Goal: Find specific page/section: Find specific page/section

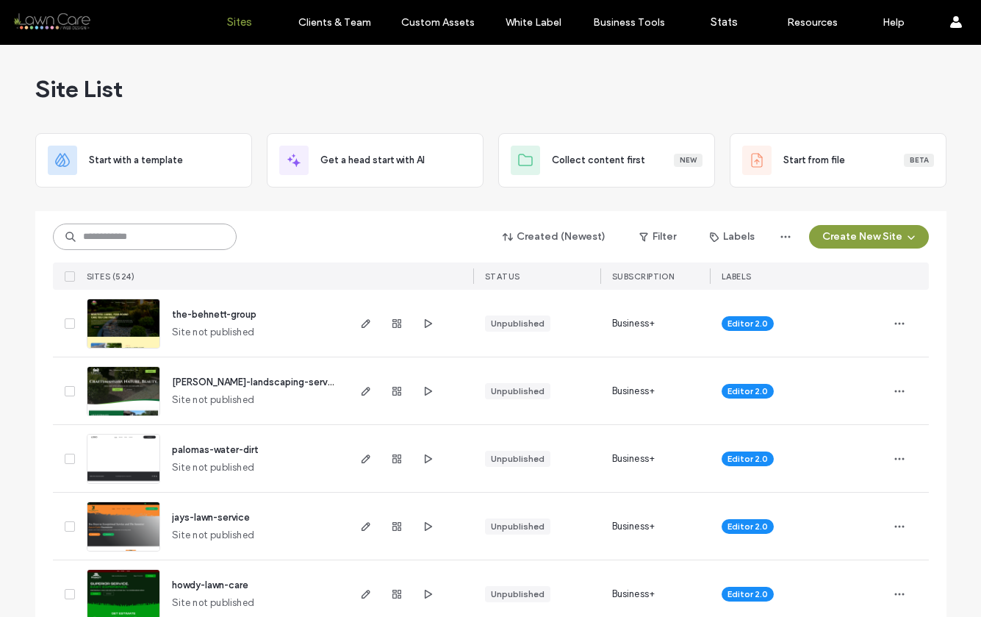
click at [165, 232] on input at bounding box center [145, 236] width 184 height 26
type input "******"
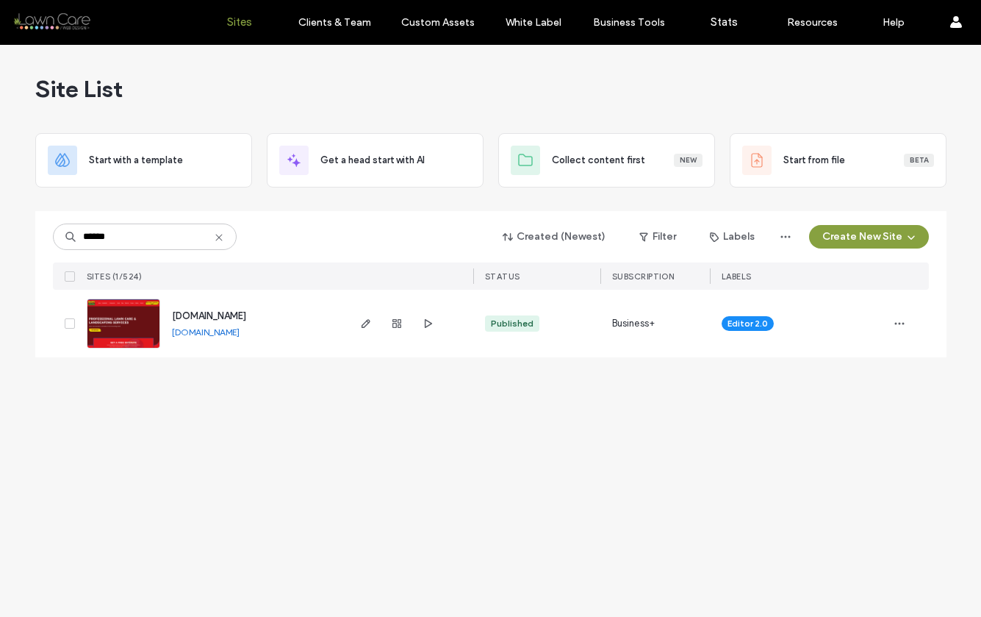
click at [145, 319] on img at bounding box center [123, 349] width 72 height 100
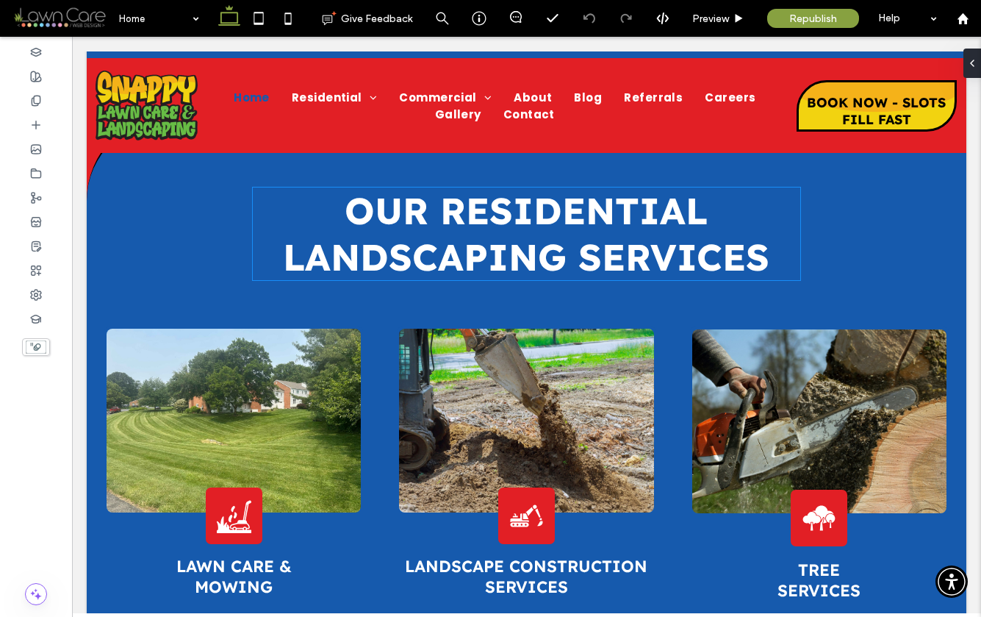
scroll to position [3251, 0]
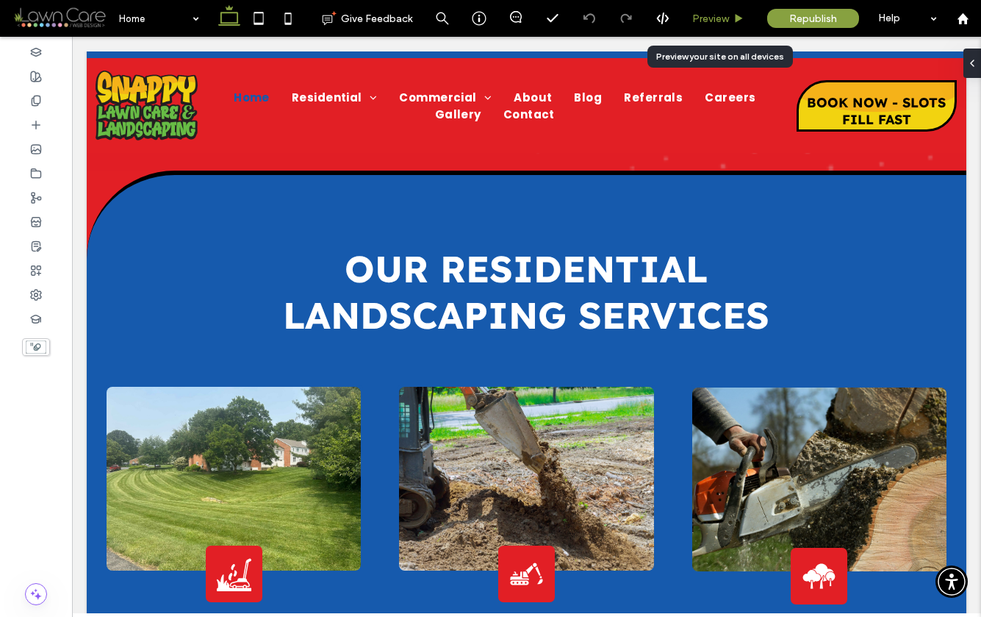
click at [725, 13] on span "Preview" at bounding box center [710, 18] width 37 height 12
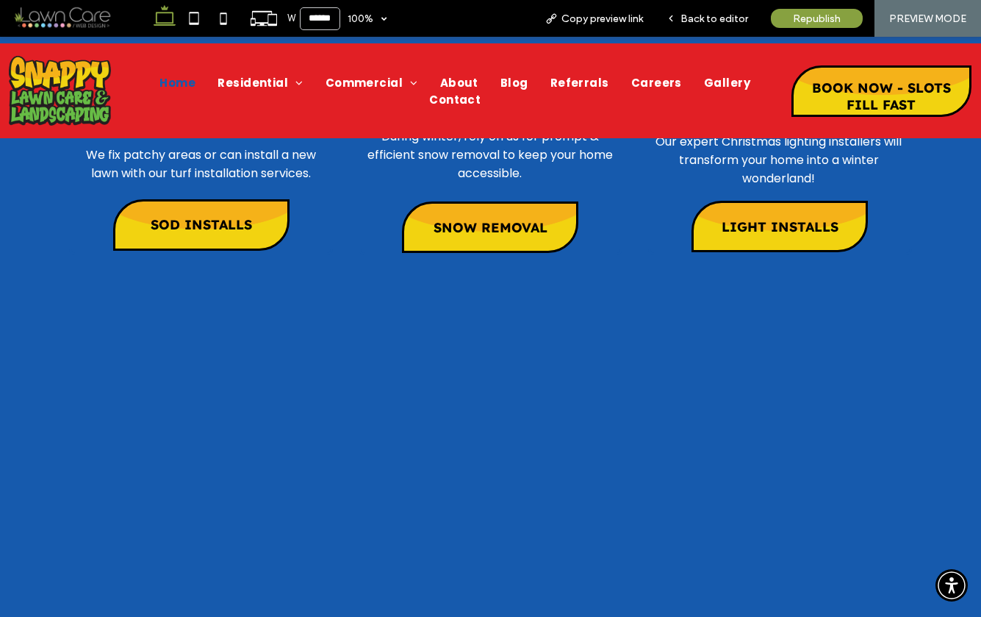
scroll to position [5001, 0]
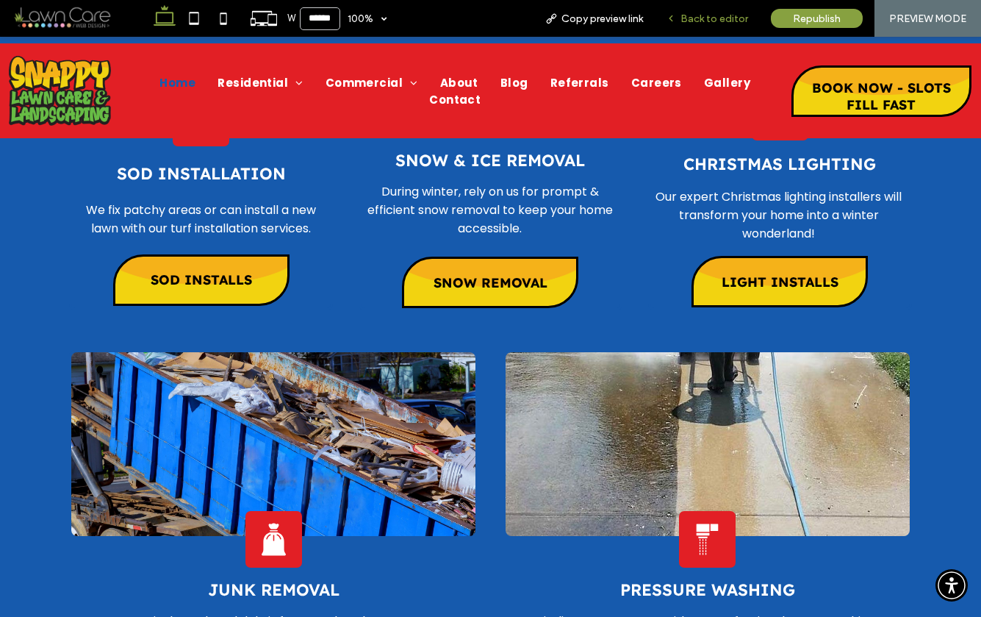
click at [733, 15] on span "Back to editor" at bounding box center [714, 18] width 68 height 12
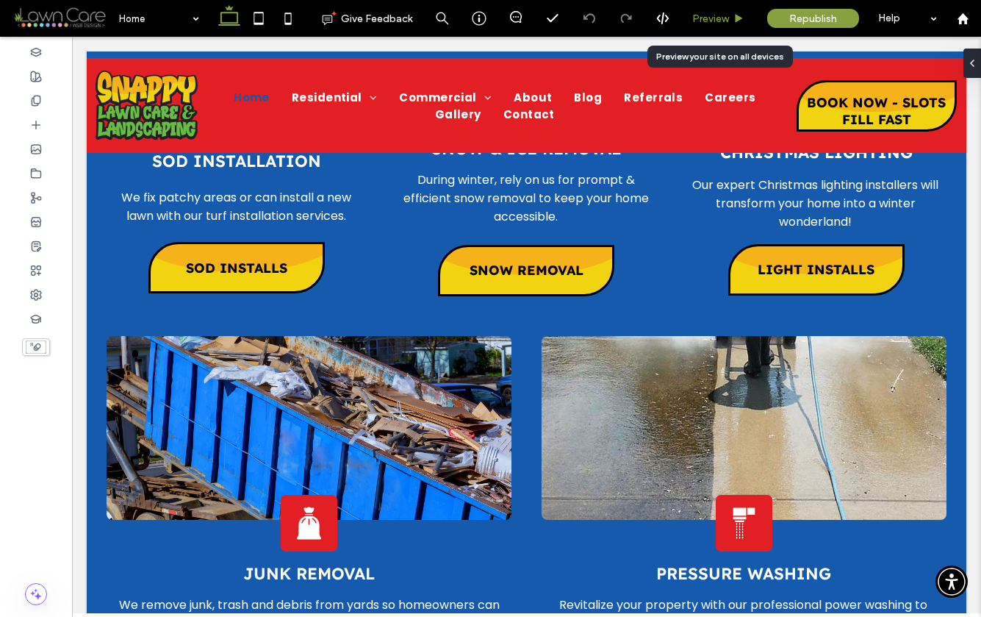
scroll to position [5060, 0]
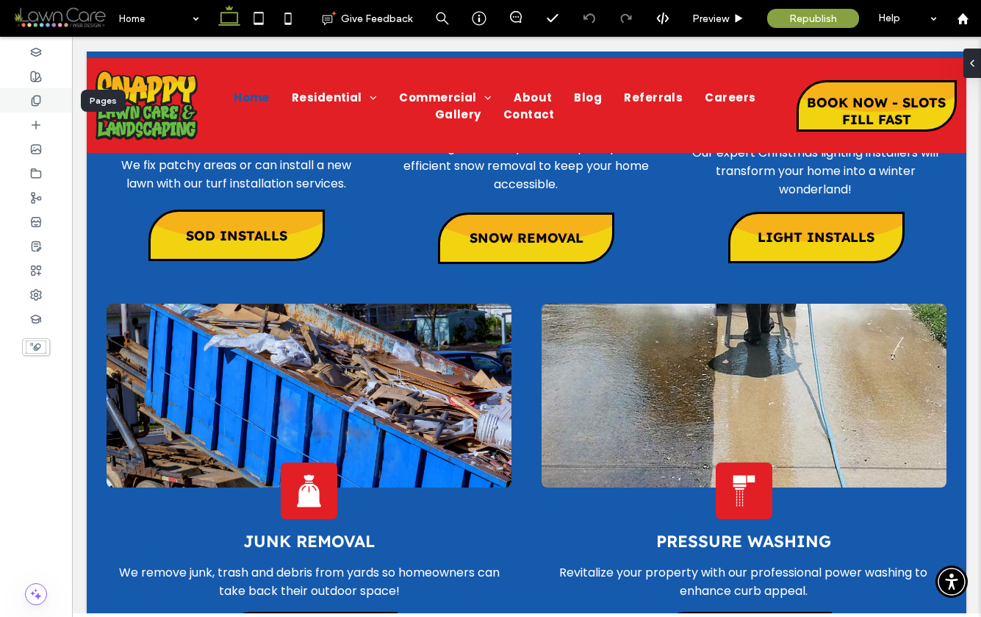
click at [37, 99] on icon at bounding box center [36, 101] width 12 height 12
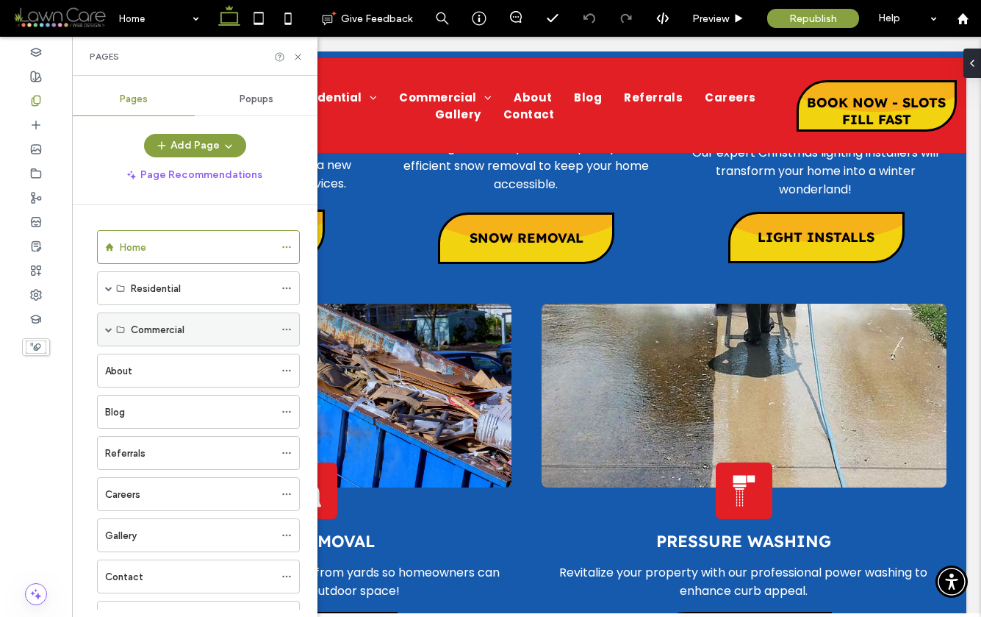
scroll to position [3, 0]
click at [111, 328] on span at bounding box center [108, 326] width 7 height 7
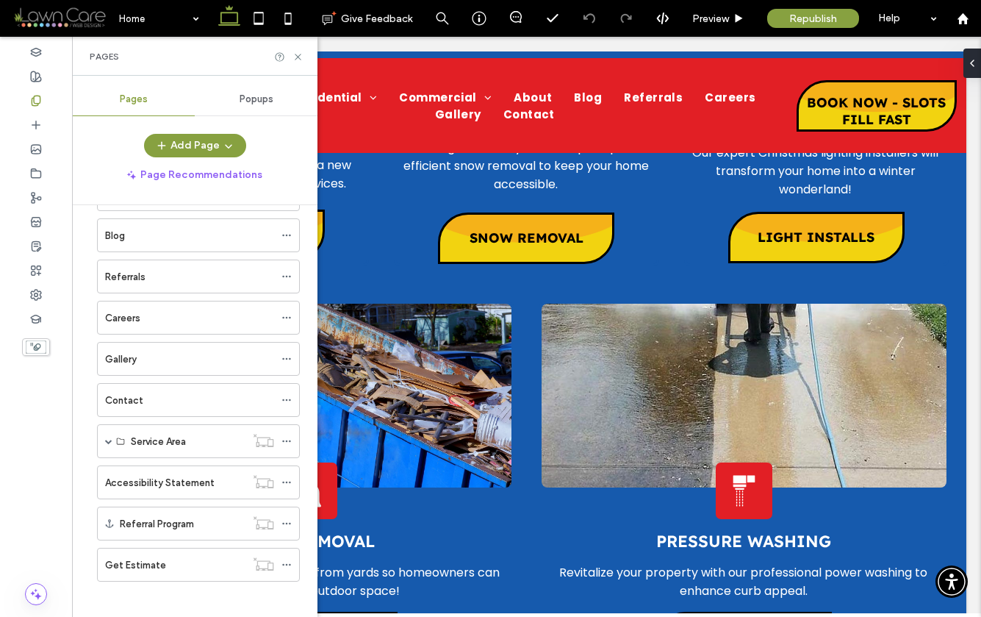
scroll to position [658, 0]
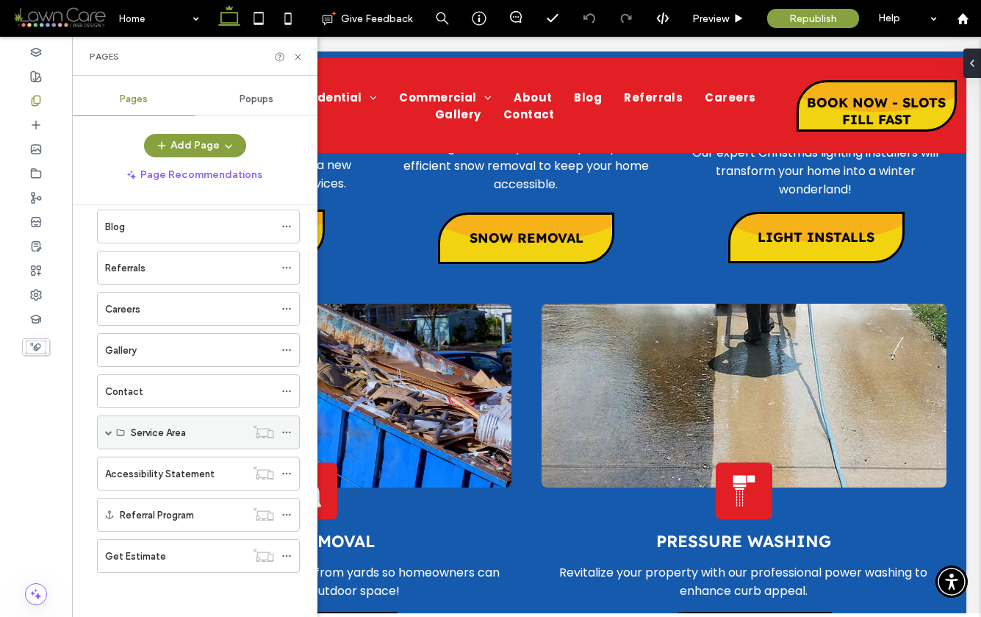
click at [109, 434] on span at bounding box center [108, 431] width 7 height 7
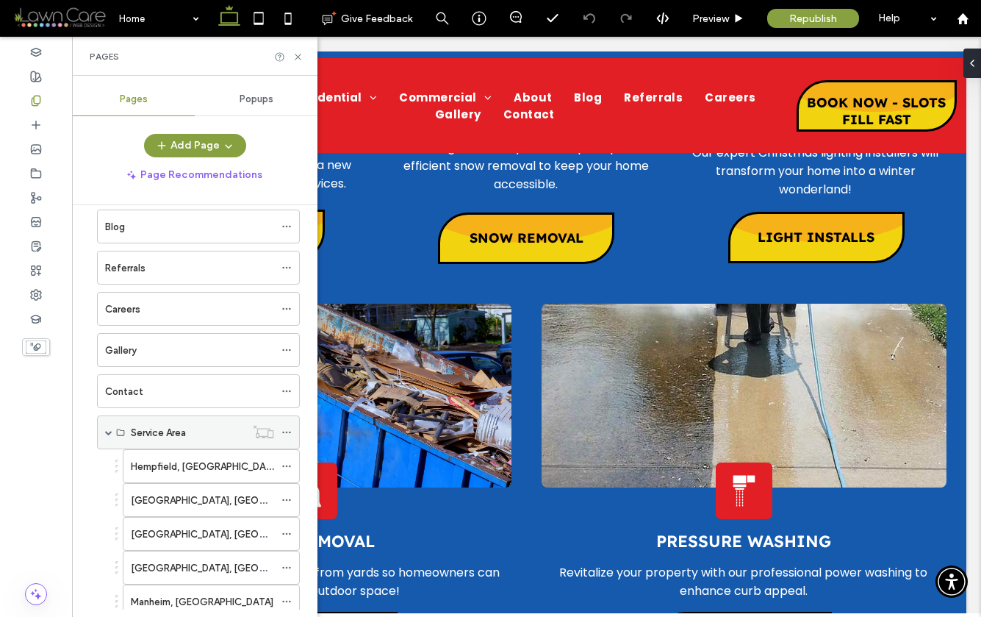
click at [109, 434] on span at bounding box center [108, 431] width 7 height 7
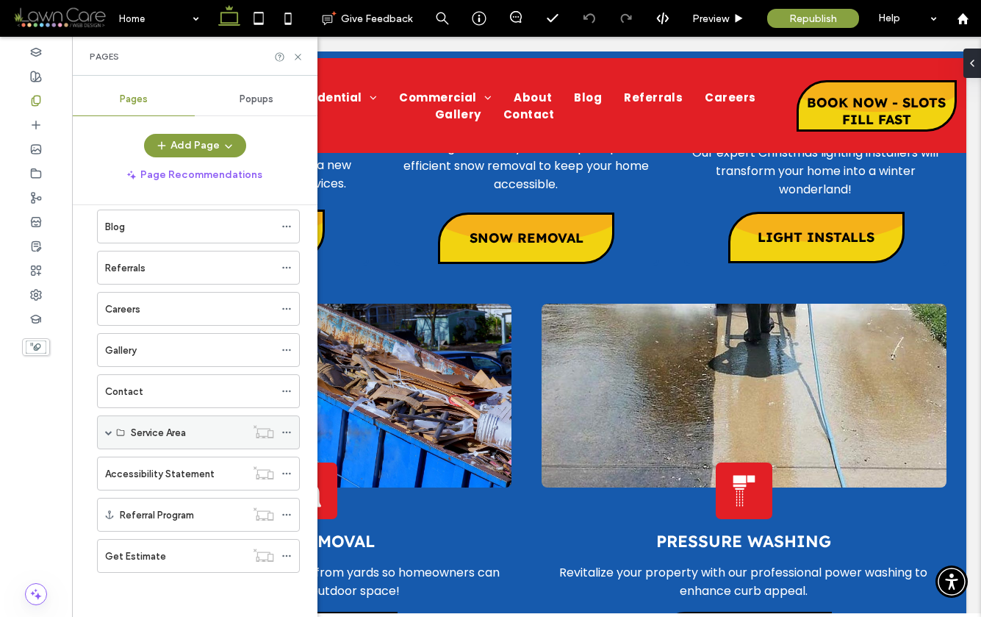
click at [108, 431] on span at bounding box center [108, 431] width 7 height 7
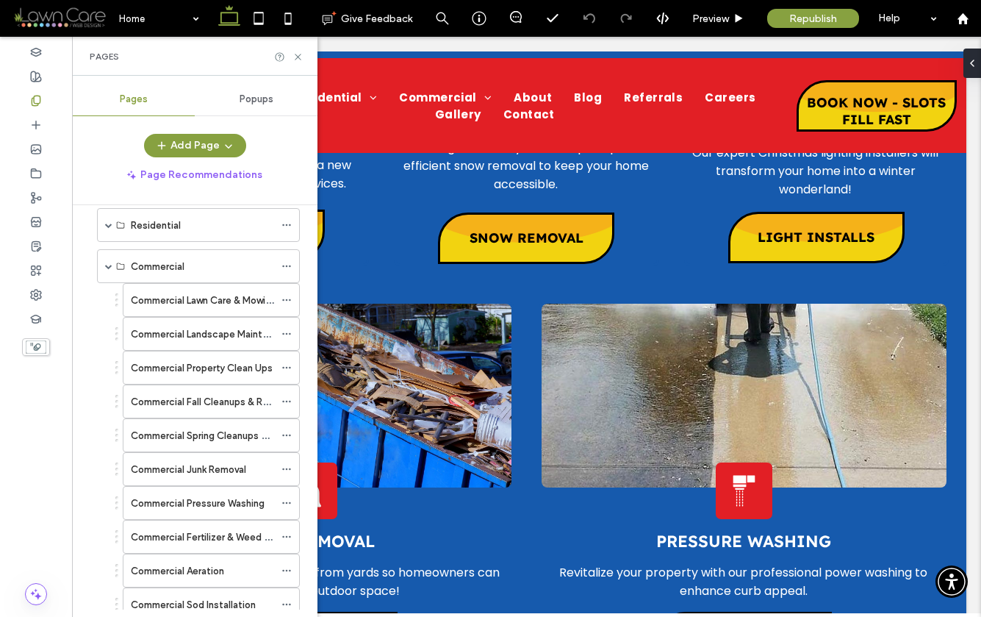
scroll to position [0, 0]
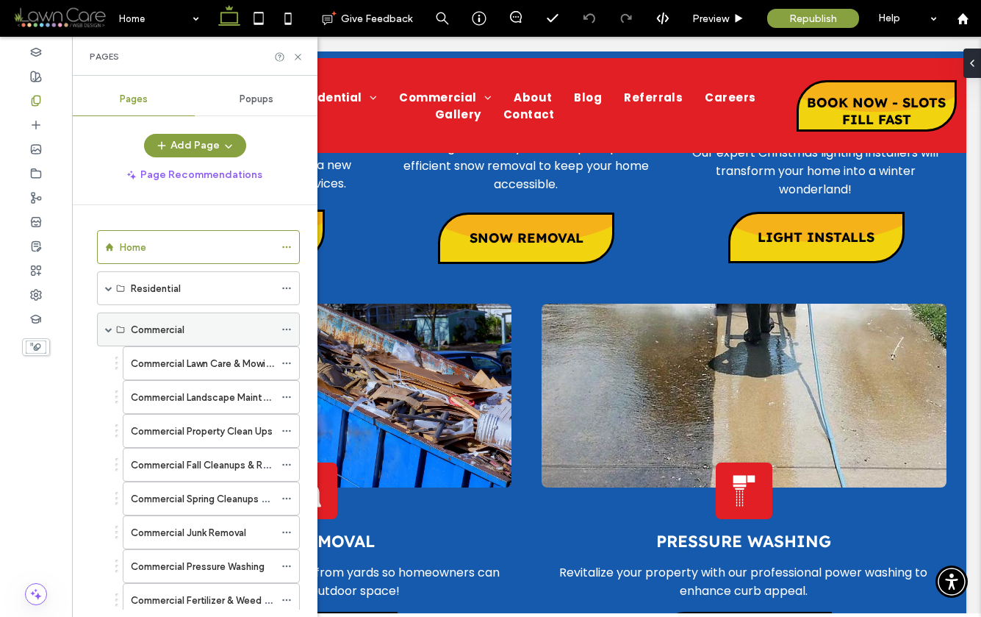
click at [107, 332] on span at bounding box center [108, 329] width 7 height 7
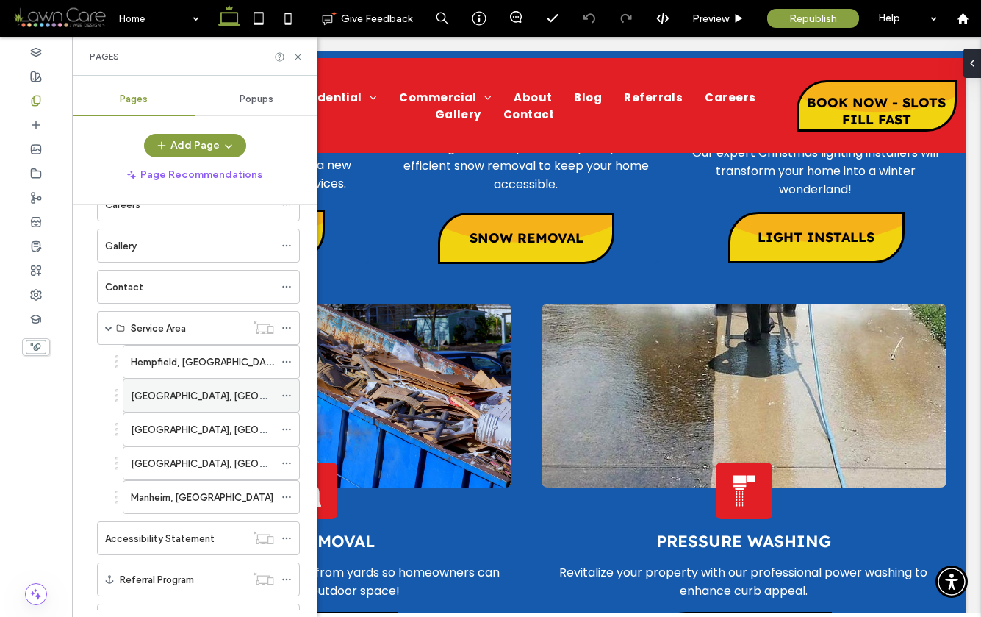
scroll to position [354, 0]
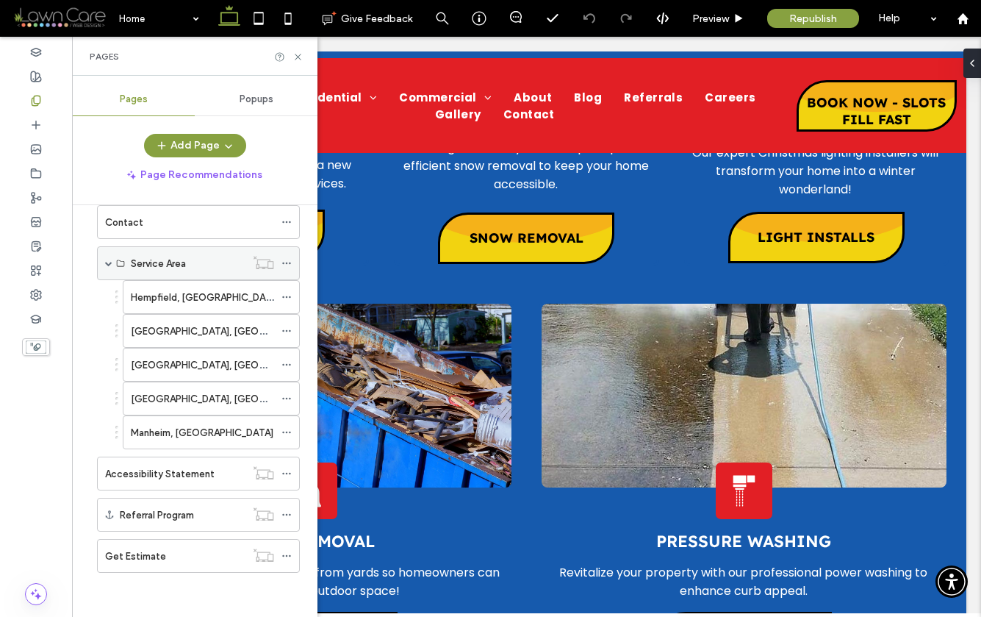
click at [109, 265] on span at bounding box center [108, 262] width 7 height 7
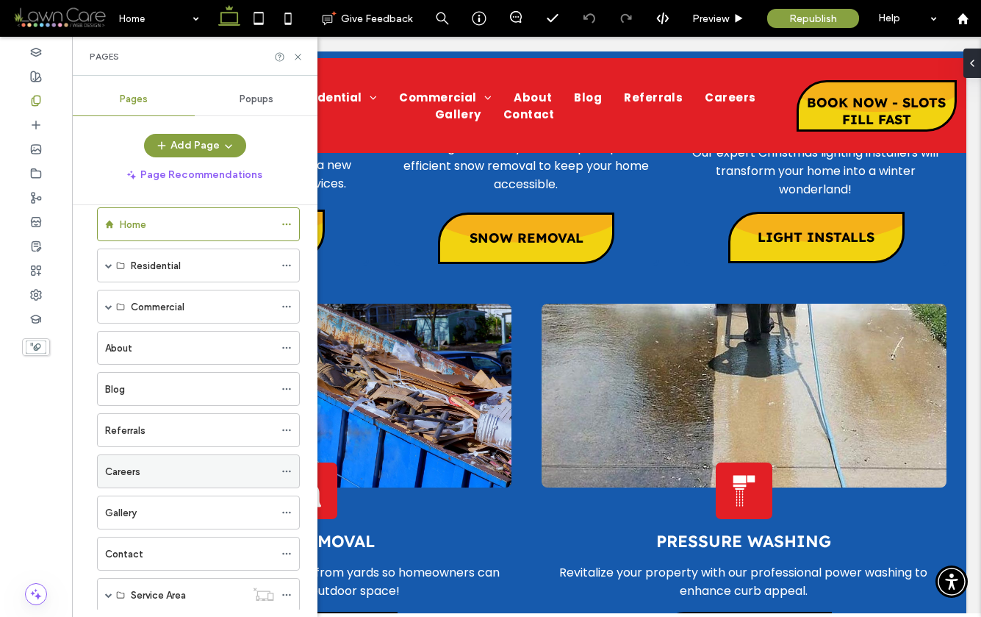
scroll to position [0, 0]
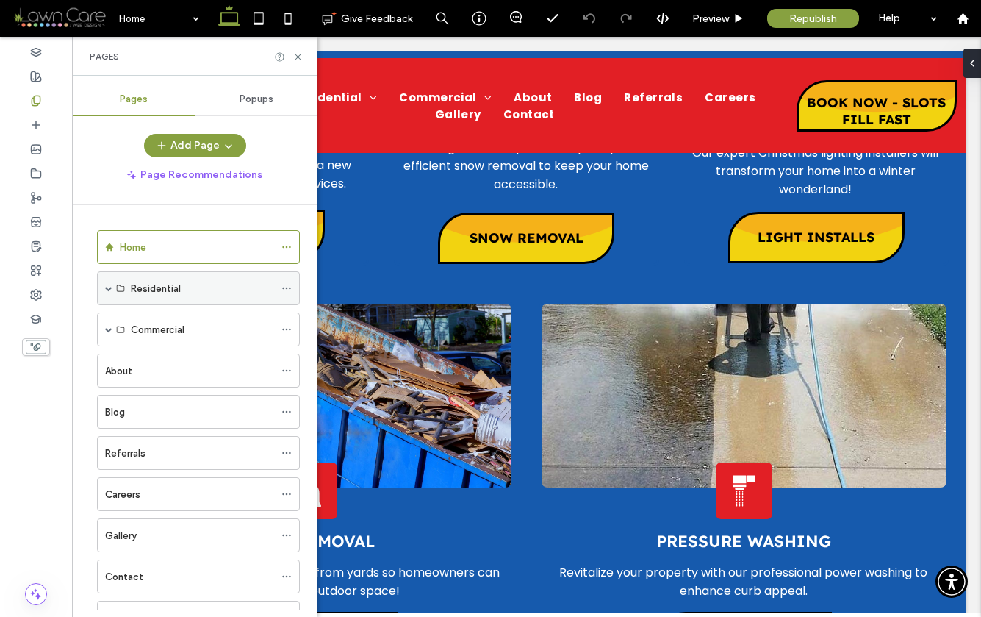
click at [106, 289] on span at bounding box center [108, 287] width 7 height 7
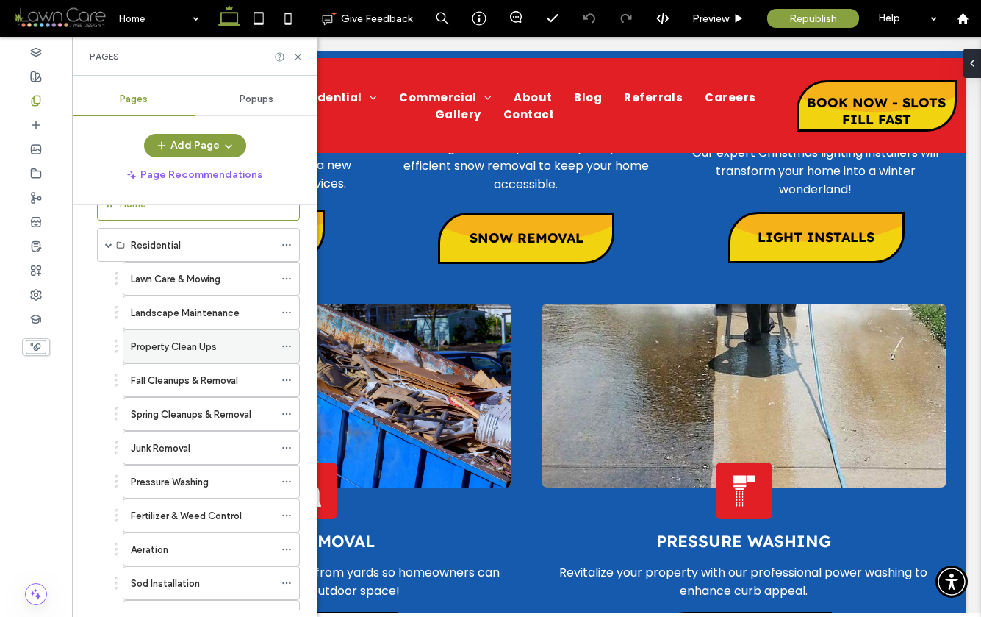
scroll to position [46, 0]
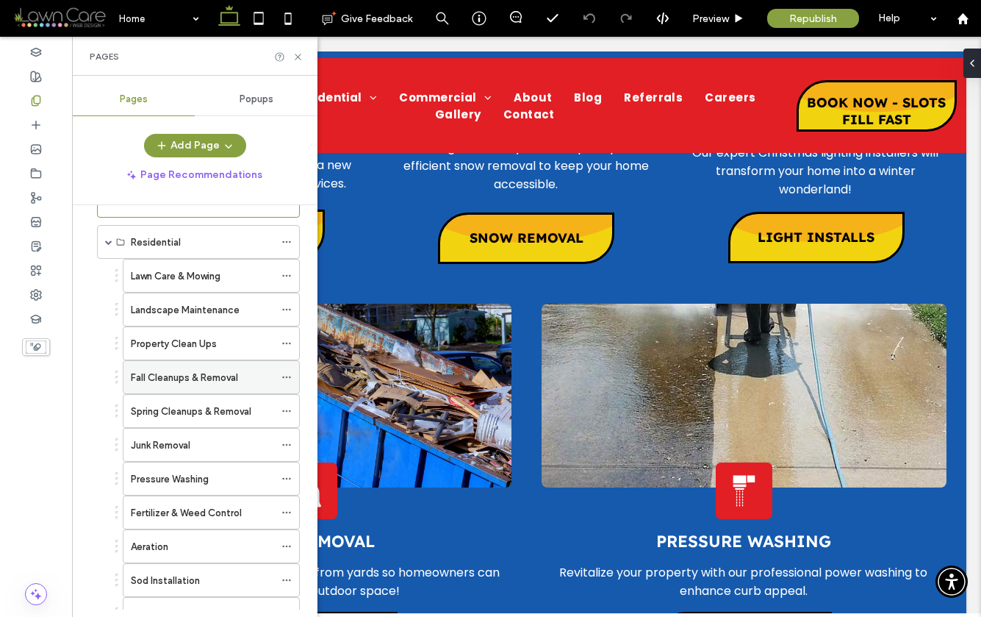
click at [172, 380] on label "Fall Cleanups & Removal" at bounding box center [184, 377] width 107 height 26
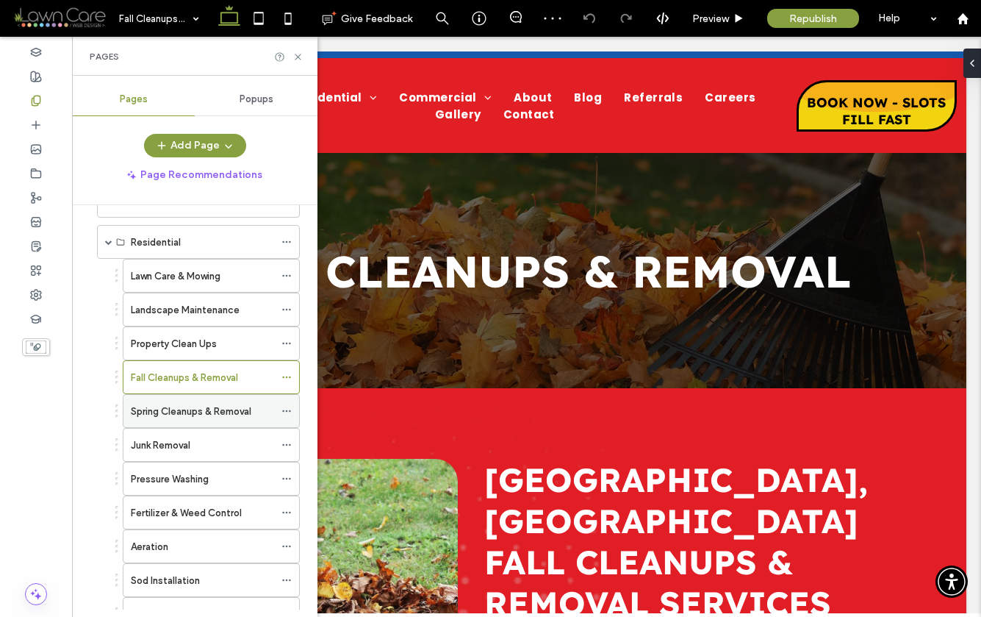
click at [181, 411] on label "Spring Cleanups & Removal" at bounding box center [191, 411] width 121 height 26
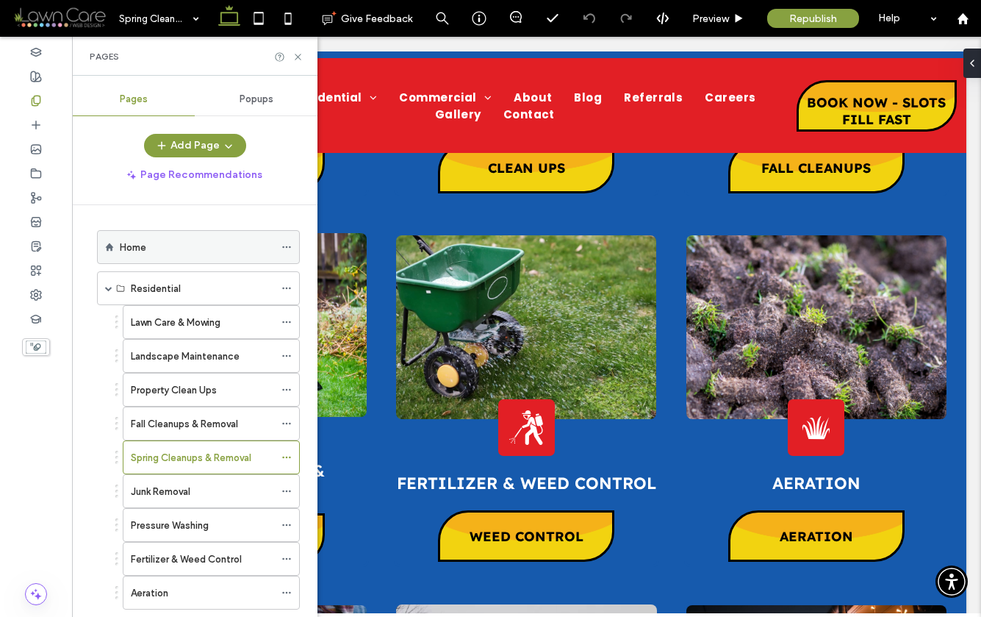
click at [149, 245] on div "Home" at bounding box center [197, 247] width 154 height 15
click at [296, 59] on icon at bounding box center [297, 56] width 11 height 11
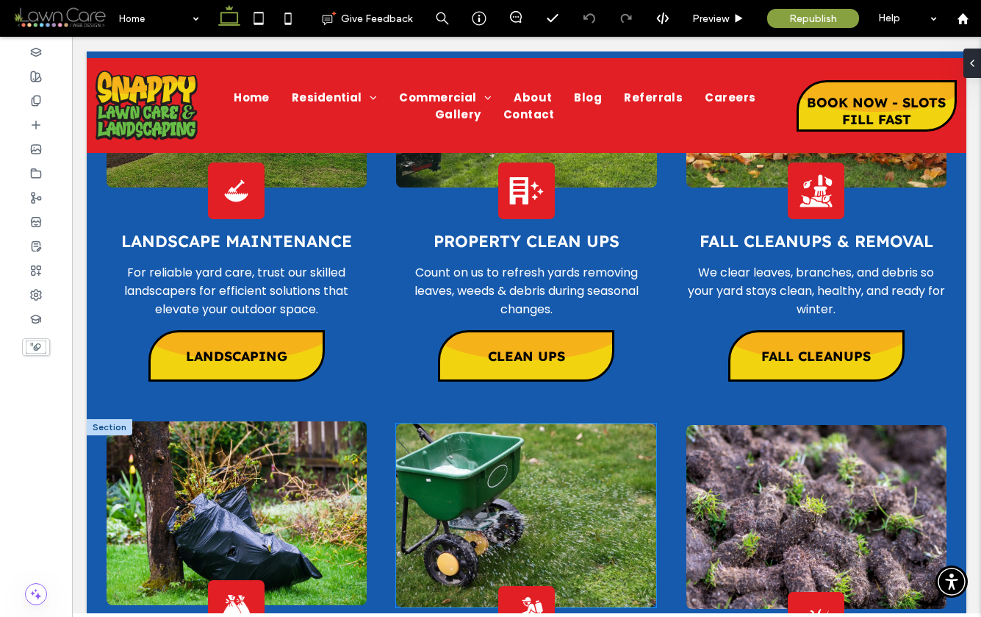
scroll to position [4106, 0]
